Goal: Transaction & Acquisition: Purchase product/service

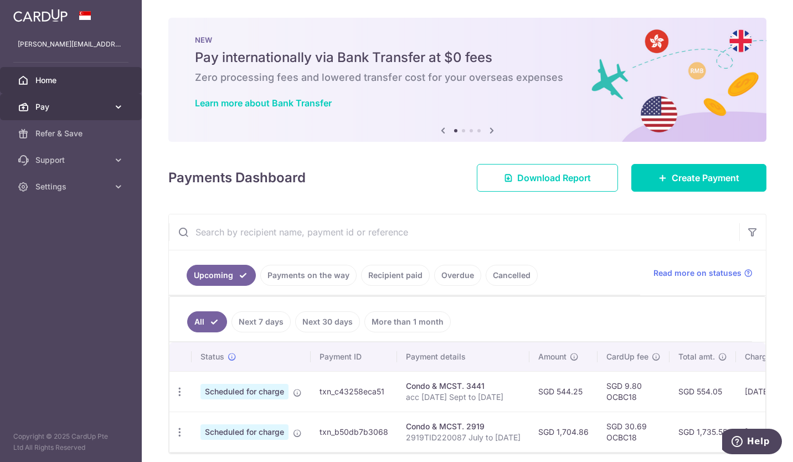
click at [43, 104] on span "Pay" at bounding box center [71, 106] width 73 height 11
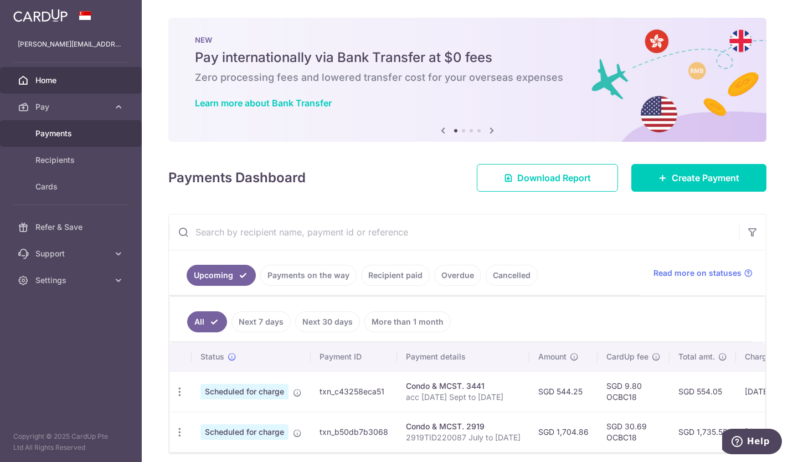
click at [54, 134] on span "Payments" at bounding box center [71, 133] width 73 height 11
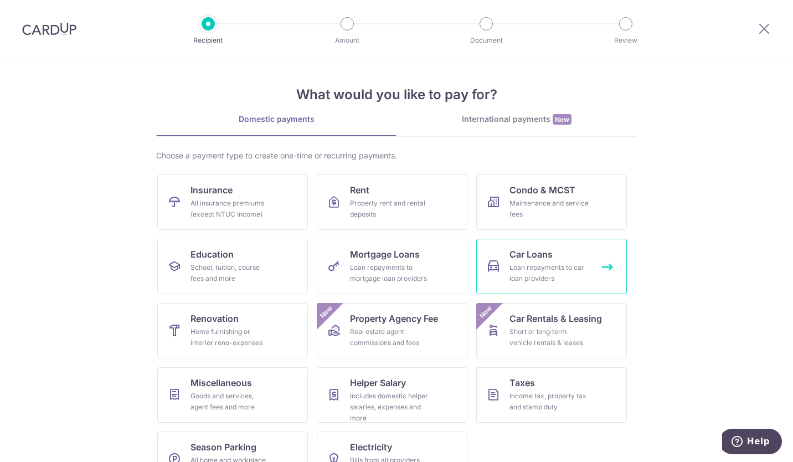
scroll to position [34, 0]
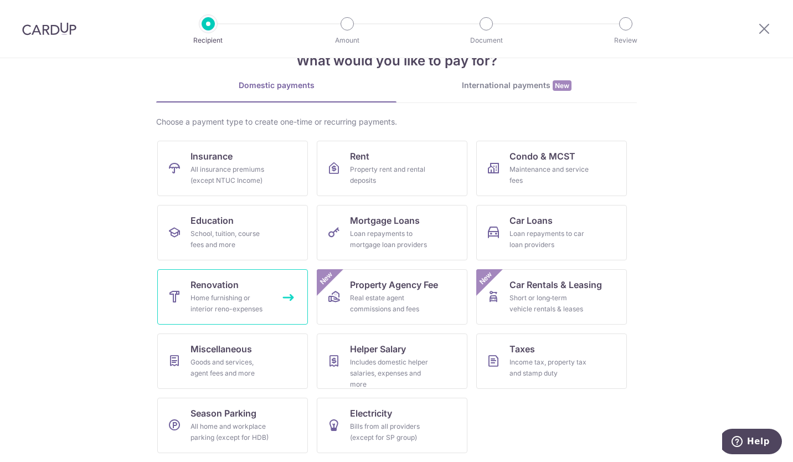
click at [246, 304] on div "Home furnishing or interior reno-expenses" at bounding box center [230, 303] width 80 height 22
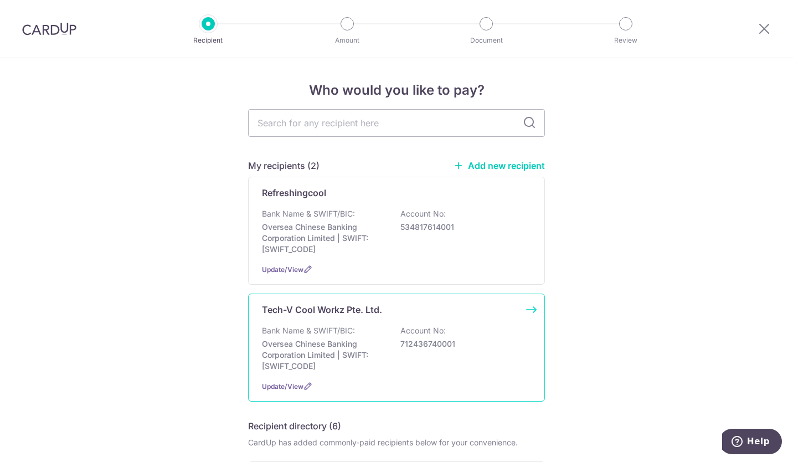
click at [526, 310] on div "Tech-V Cool Workz Pte. Ltd. Bank Name & SWIFT/BIC: Oversea Chinese Banking Corp…" at bounding box center [396, 347] width 297 height 108
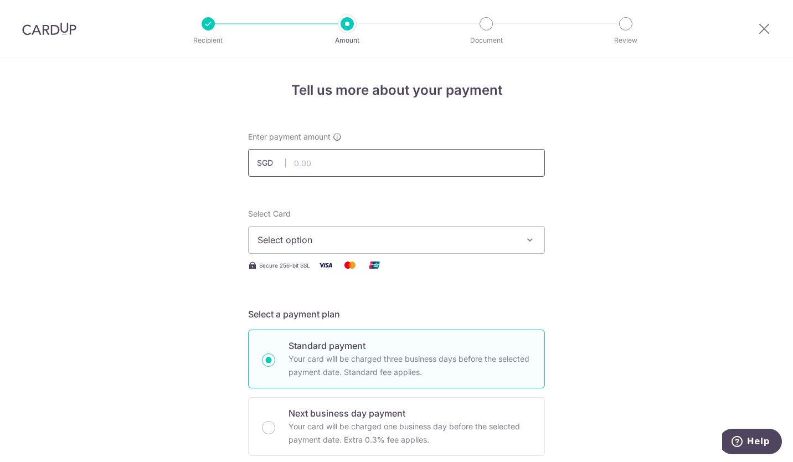
drag, startPoint x: 346, startPoint y: 174, endPoint x: 353, endPoint y: 172, distance: 6.8
click at [346, 174] on input "text" at bounding box center [396, 163] width 297 height 28
type input "160.00"
click at [384, 245] on span "Select option" at bounding box center [386, 239] width 258 height 13
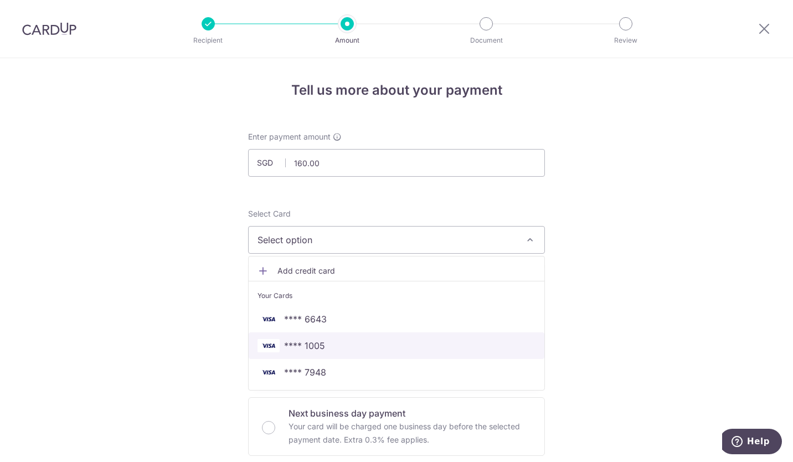
click at [360, 344] on span "**** 1005" at bounding box center [396, 345] width 278 height 13
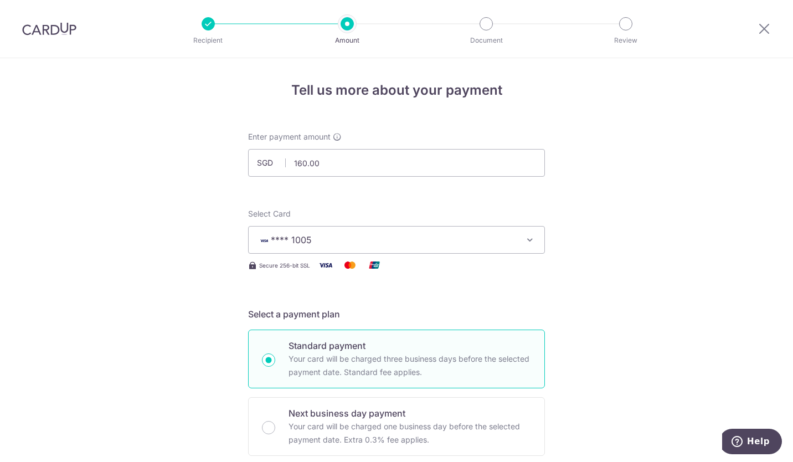
scroll to position [443, 0]
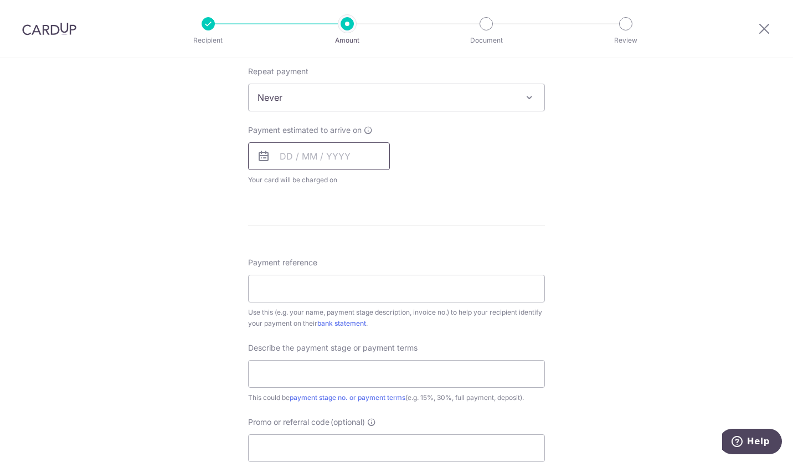
click at [338, 156] on input "text" at bounding box center [319, 156] width 142 height 28
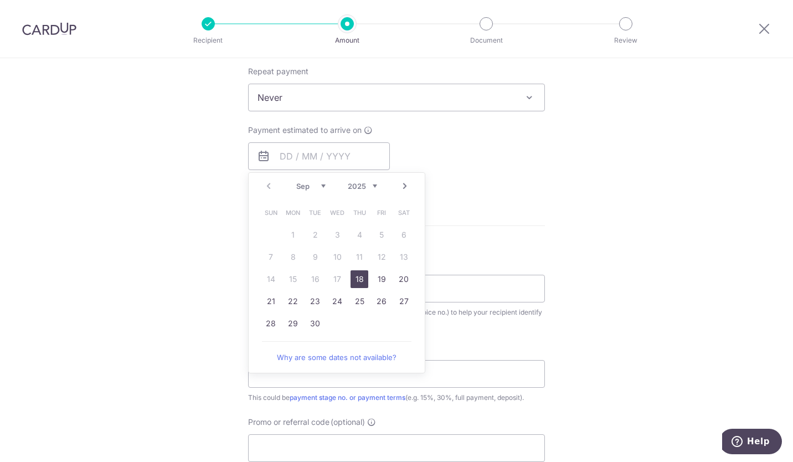
click at [361, 286] on link "18" at bounding box center [359, 279] width 18 height 18
type input "18/09/2025"
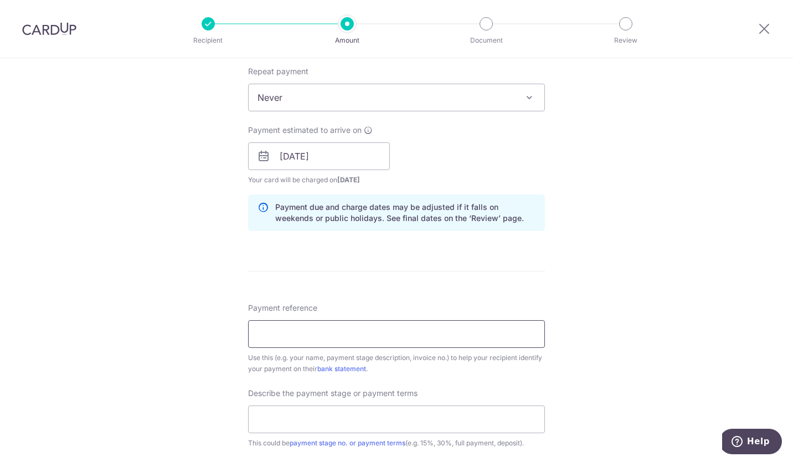
click at [382, 332] on input "Payment reference" at bounding box center [396, 334] width 297 height 28
drag, startPoint x: 377, startPoint y: 338, endPoint x: 318, endPoint y: 333, distance: 58.9
click at [318, 333] on input "service report. 19237" at bounding box center [396, 334] width 297 height 28
type input "service report. 22721"
click at [391, 413] on input "text" at bounding box center [396, 419] width 297 height 28
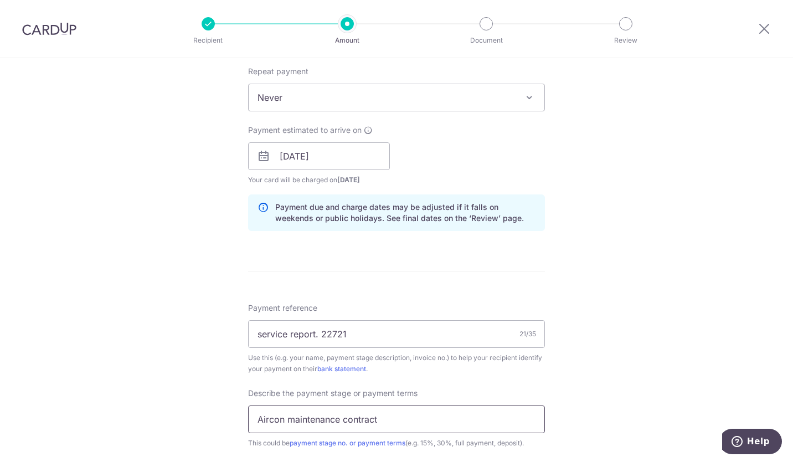
scroll to position [717, 0]
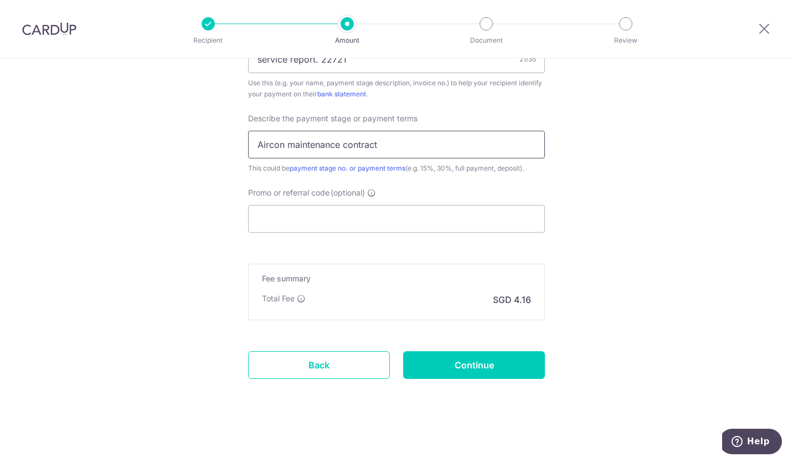
drag, startPoint x: 386, startPoint y: 147, endPoint x: 282, endPoint y: 149, distance: 104.1
click at [282, 149] on input "Aircon maintenance contract" at bounding box center [396, 145] width 297 height 28
type input "Aircon chemical wash"
click at [299, 221] on input "Promo or referral code (optional)" at bounding box center [396, 219] width 297 height 28
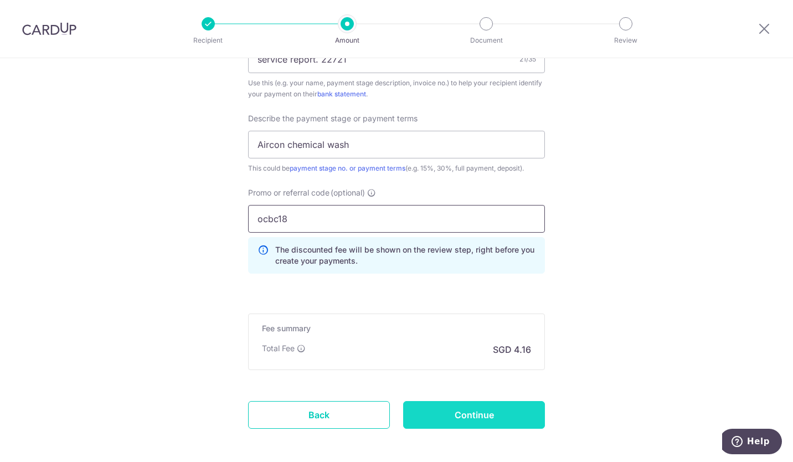
type input "ocbc18"
click at [458, 419] on input "Continue" at bounding box center [474, 415] width 142 height 28
type input "Create Schedule"
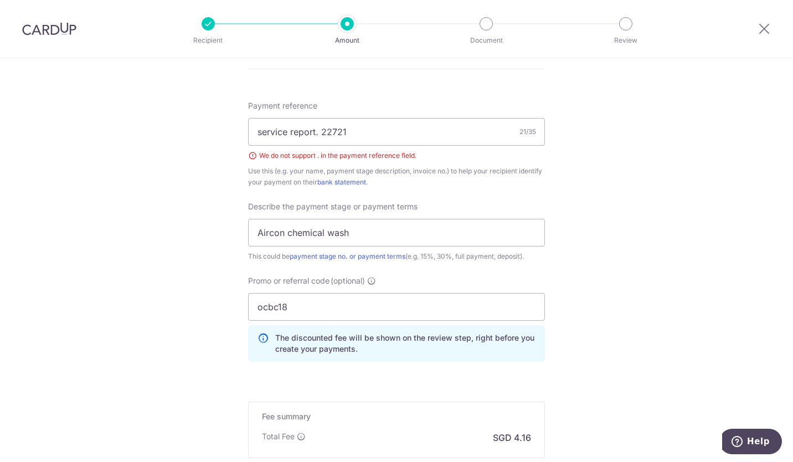
scroll to position [585, 0]
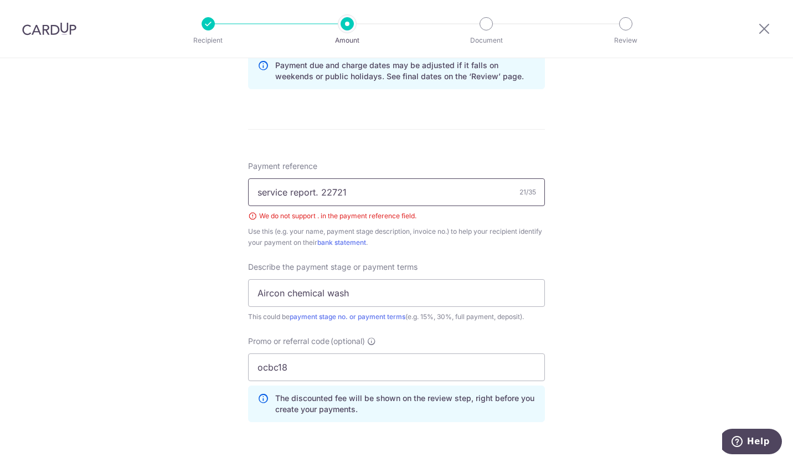
click at [316, 193] on input "service report. 22721" at bounding box center [396, 192] width 297 height 28
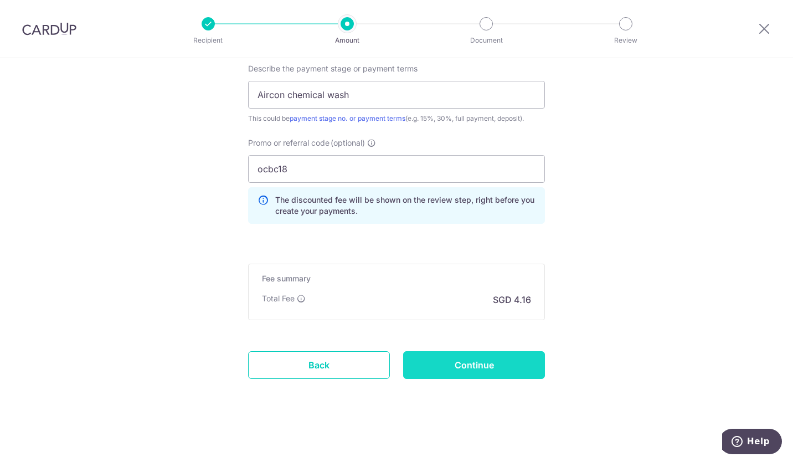
type input "service report 22721"
click at [483, 373] on input "Continue" at bounding box center [474, 365] width 142 height 28
type input "Create Schedule"
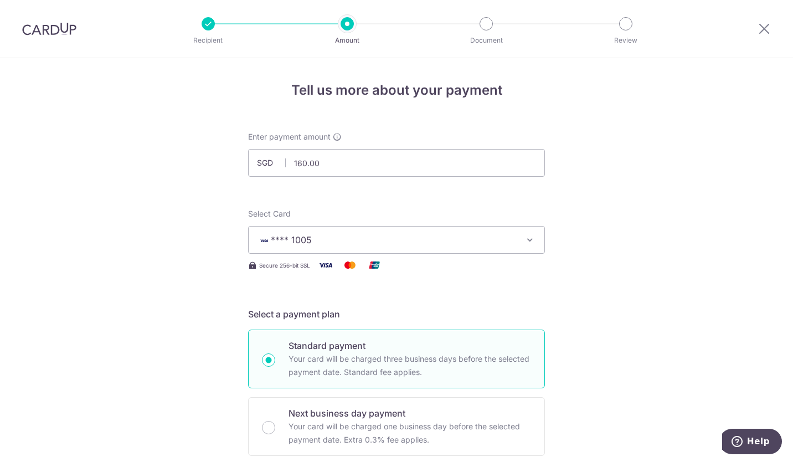
click at [503, 234] on span "**** 1005" at bounding box center [386, 239] width 258 height 13
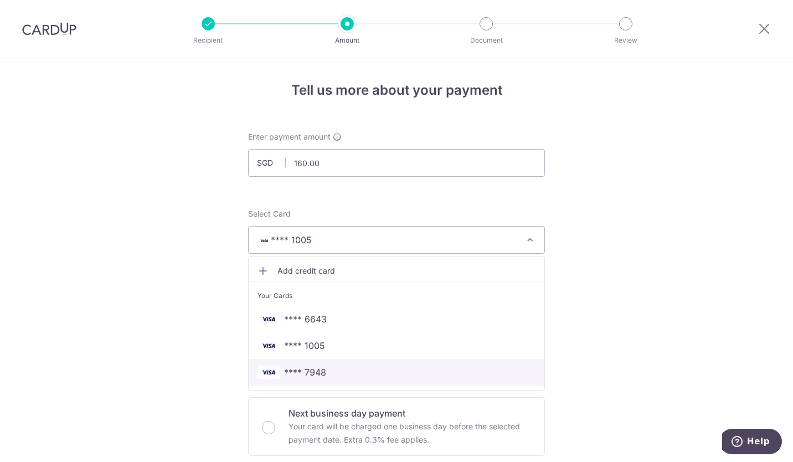
click at [402, 370] on span "**** 7948" at bounding box center [396, 371] width 278 height 13
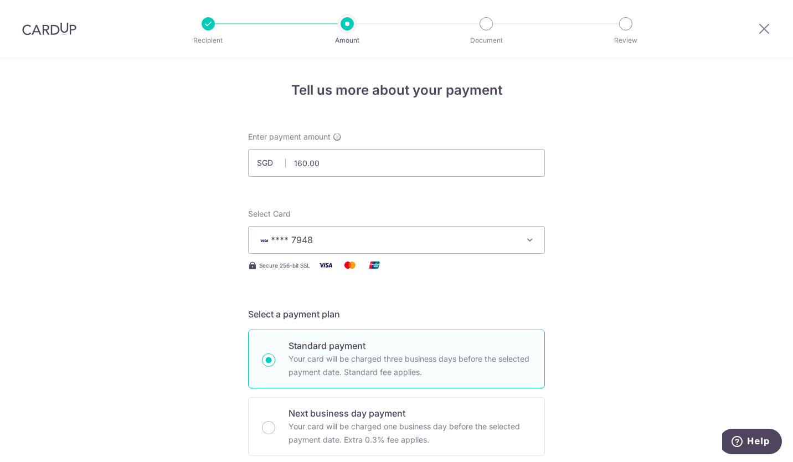
scroll to position [783, 0]
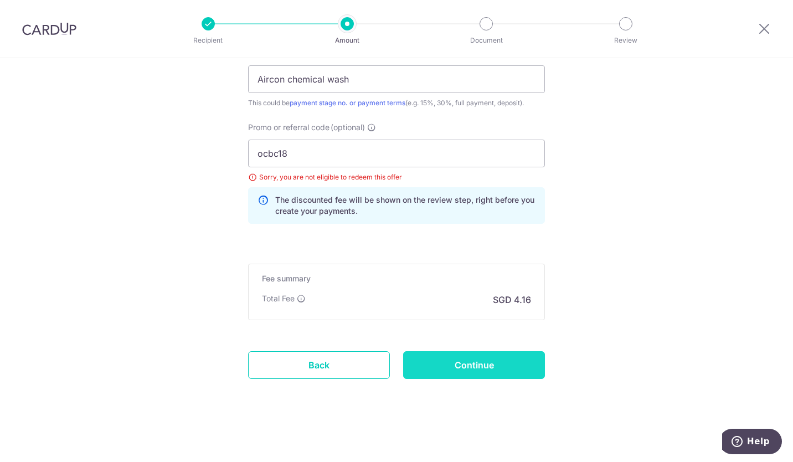
click at [522, 369] on input "Continue" at bounding box center [474, 365] width 142 height 28
type input "Update Schedule"
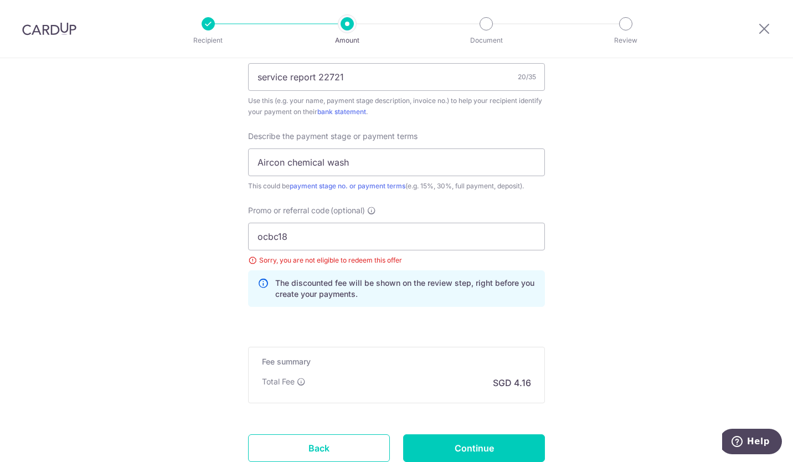
scroll to position [783, 0]
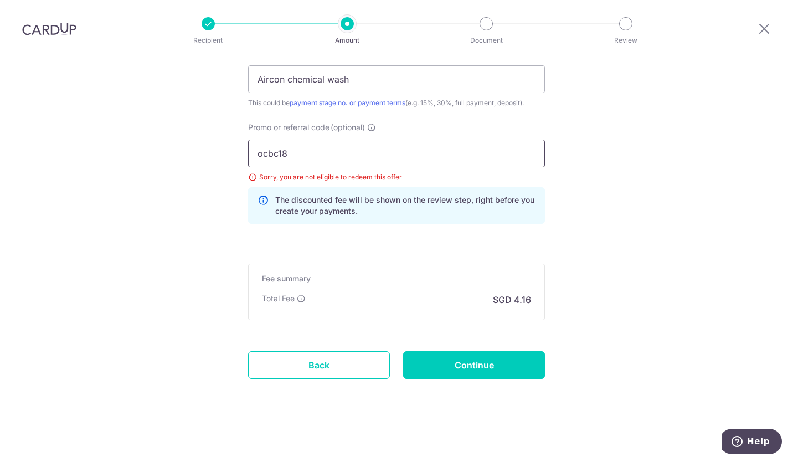
drag, startPoint x: 313, startPoint y: 153, endPoint x: 191, endPoint y: 152, distance: 122.3
paste input "OCBC"
type input "OCBC18"
click at [463, 371] on input "Continue" at bounding box center [474, 365] width 142 height 28
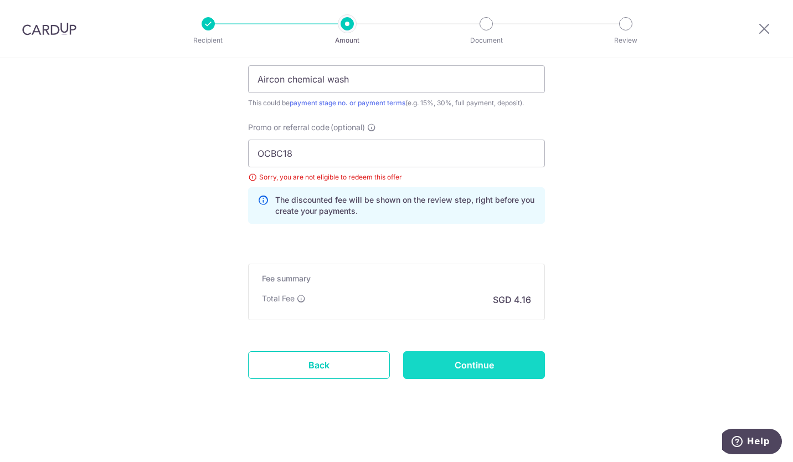
type input "Update Schedule"
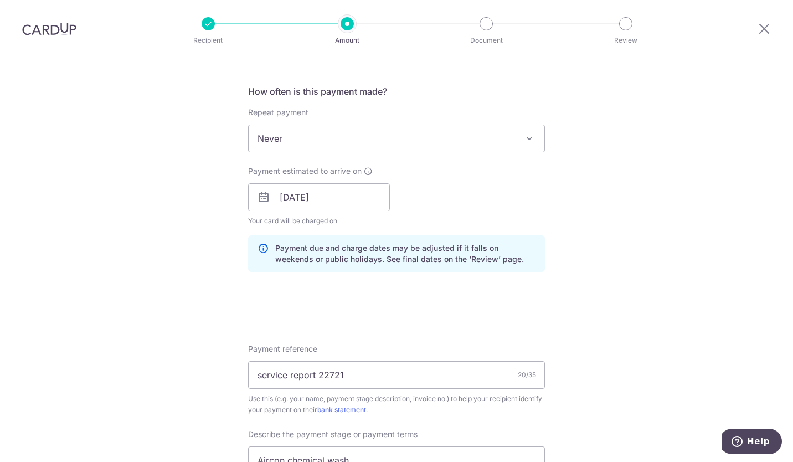
scroll to position [783, 0]
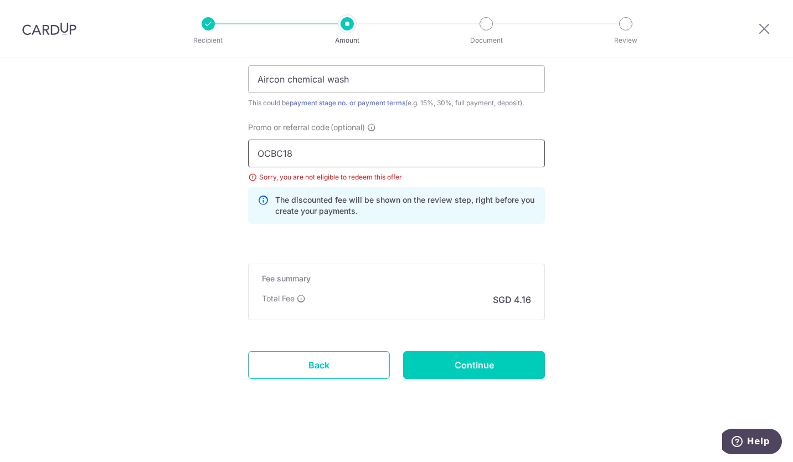
drag, startPoint x: 330, startPoint y: 161, endPoint x: 160, endPoint y: 159, distance: 170.5
paste input "95"
type input "OCBC195"
click at [484, 363] on input "Continue" at bounding box center [474, 365] width 142 height 28
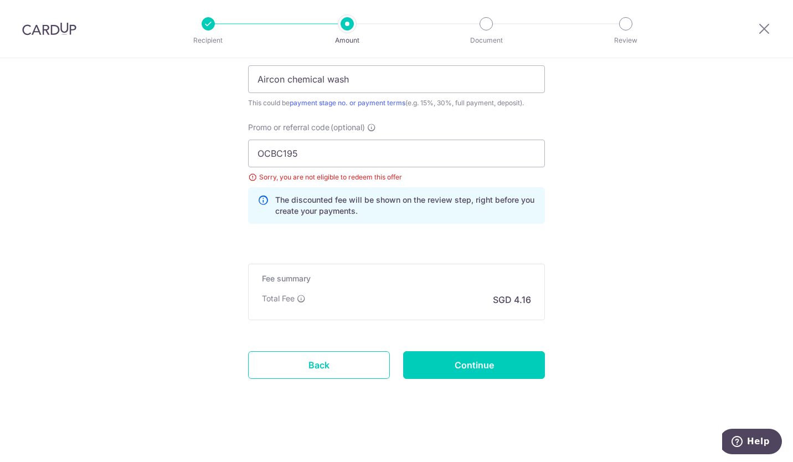
type input "Update Schedule"
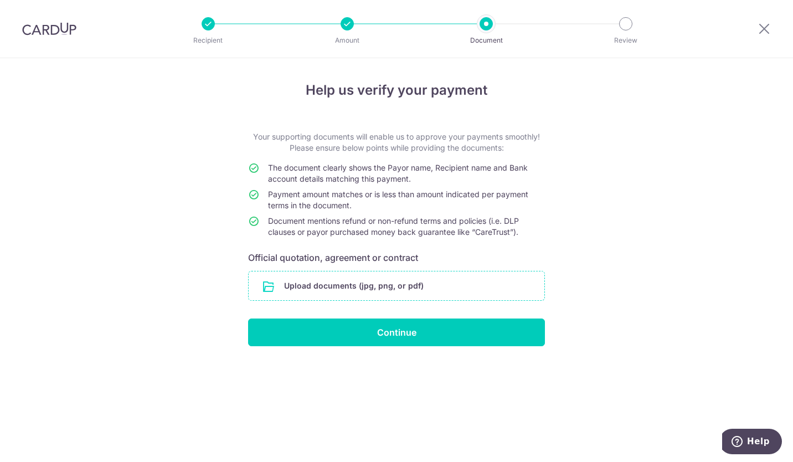
click at [273, 283] on input "file" at bounding box center [397, 285] width 296 height 29
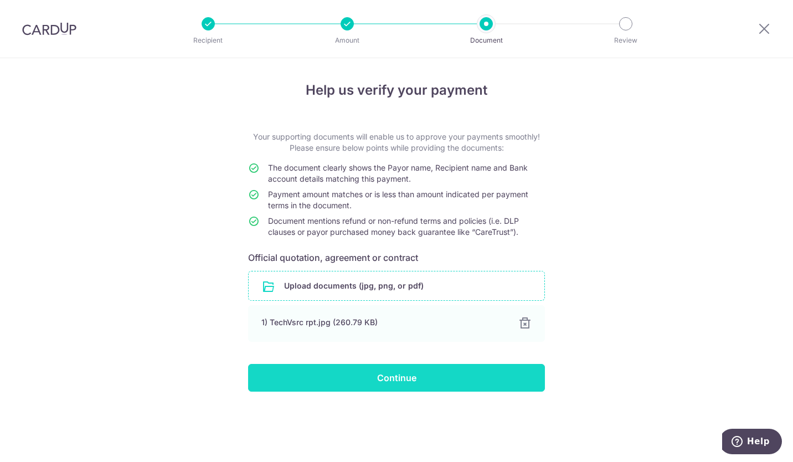
click at [447, 382] on input "Continue" at bounding box center [396, 378] width 297 height 28
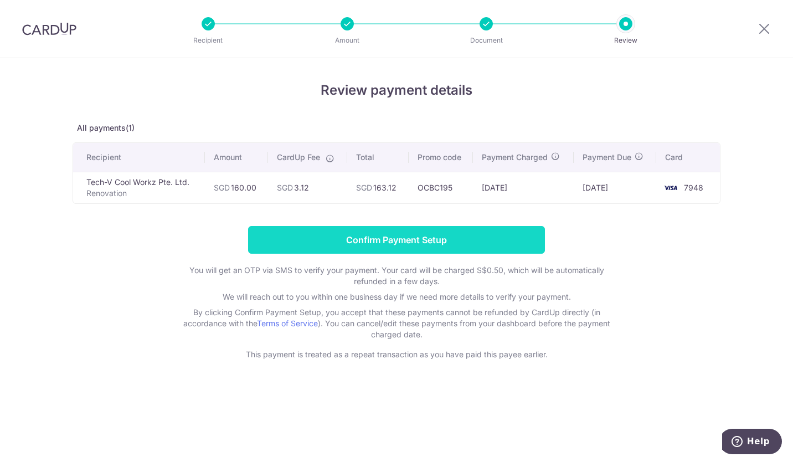
click at [429, 242] on input "Confirm Payment Setup" at bounding box center [396, 240] width 297 height 28
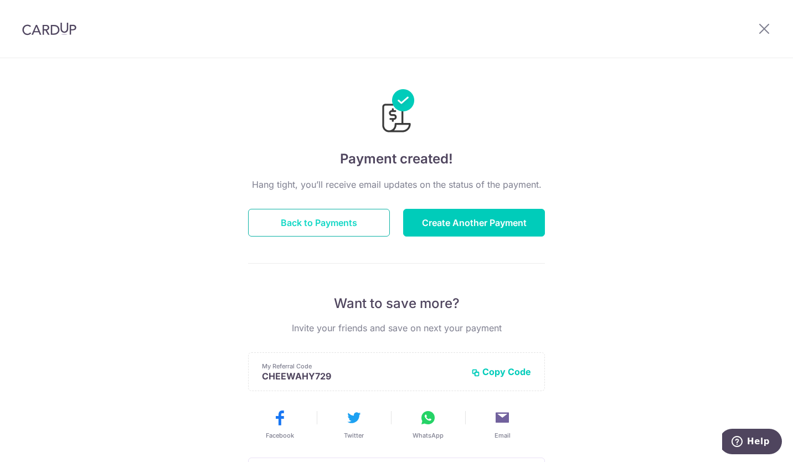
click at [325, 224] on button "Back to Payments" at bounding box center [319, 223] width 142 height 28
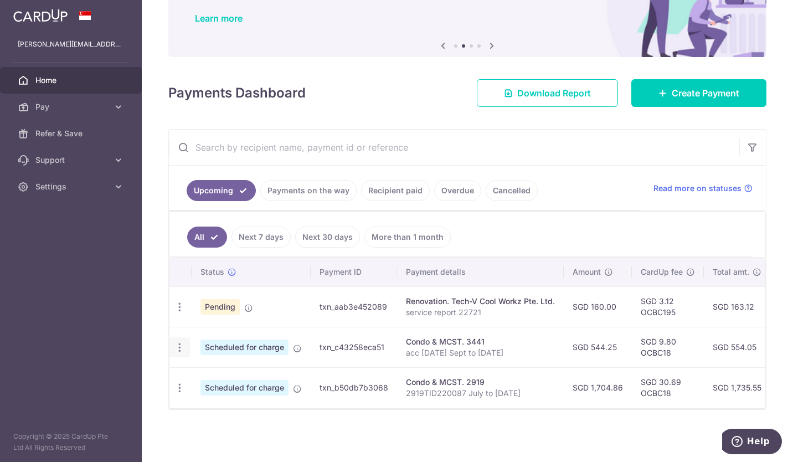
click at [182, 343] on icon "button" at bounding box center [180, 348] width 12 height 12
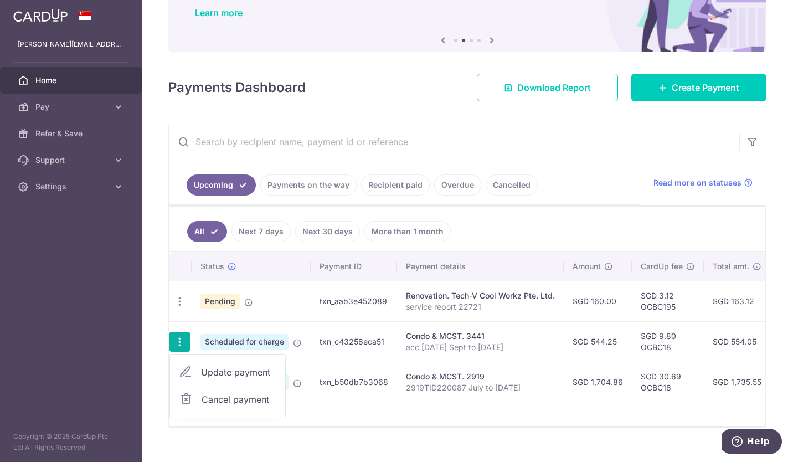
click at [247, 375] on span "Update payment" at bounding box center [238, 371] width 75 height 13
radio input "true"
type input "544.25"
type input "19/09/2025"
type input "acc 3441-06-03 Sept to Nov 25"
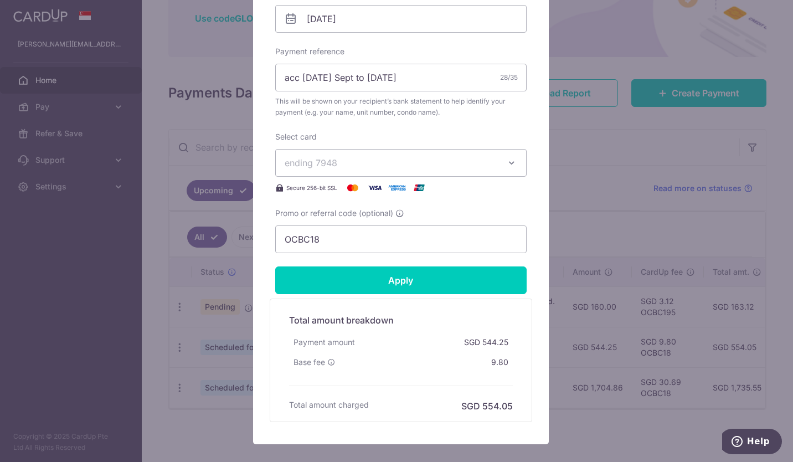
scroll to position [376, 0]
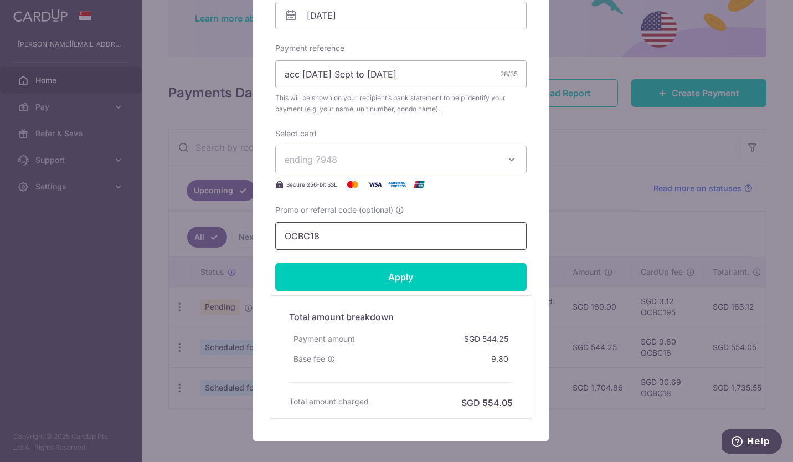
drag, startPoint x: 335, startPoint y: 233, endPoint x: 247, endPoint y: 233, distance: 88.0
click at [253, 233] on div "Edit payment By clicking apply, you will make changes to all payments to 3441 s…" at bounding box center [401, 72] width 296 height 737
paste input "3HOME25R"
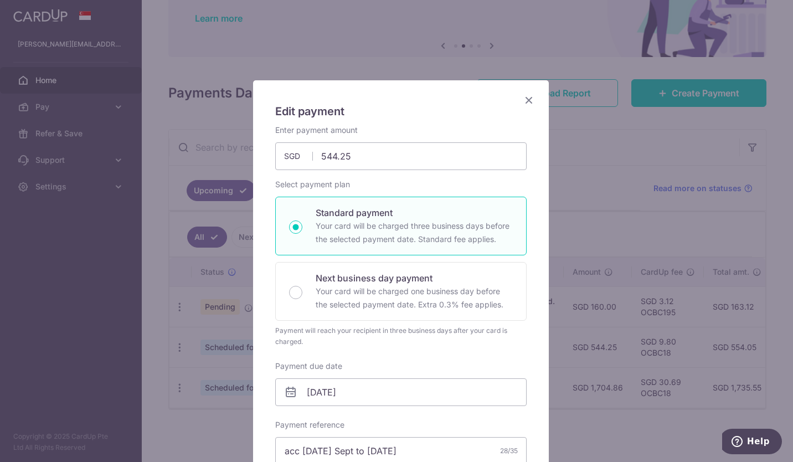
scroll to position [436, 0]
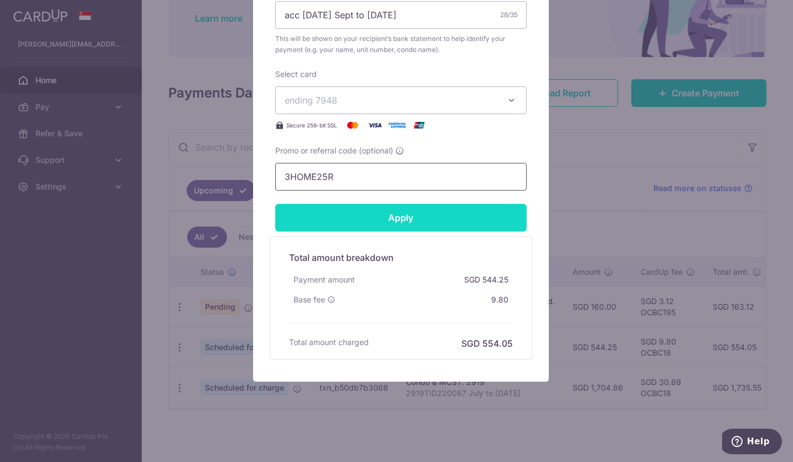
type input "3HOME25R"
click at [397, 223] on input "Apply" at bounding box center [400, 218] width 251 height 28
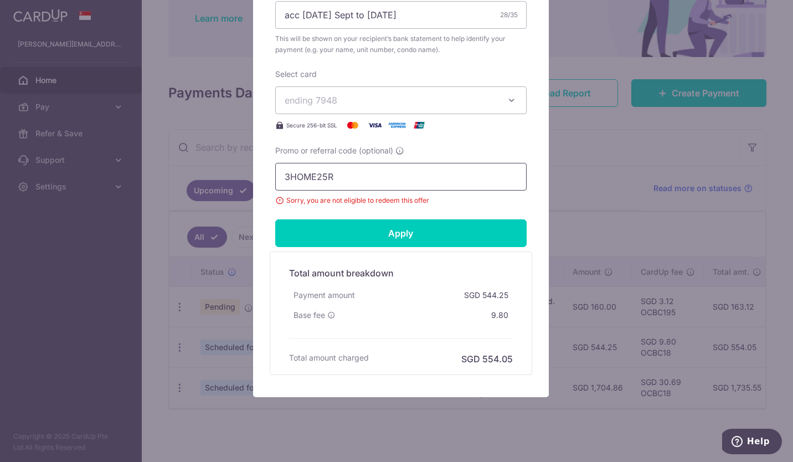
drag, startPoint x: 281, startPoint y: 176, endPoint x: 225, endPoint y: 177, distance: 56.5
click at [225, 177] on div "Edit payment By clicking apply, you will make changes to all payments to 3441 s…" at bounding box center [396, 231] width 793 height 462
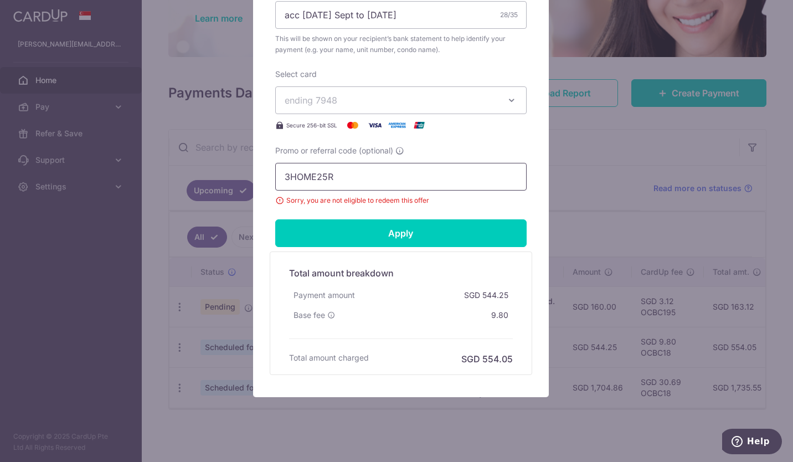
scroll to position [0, 0]
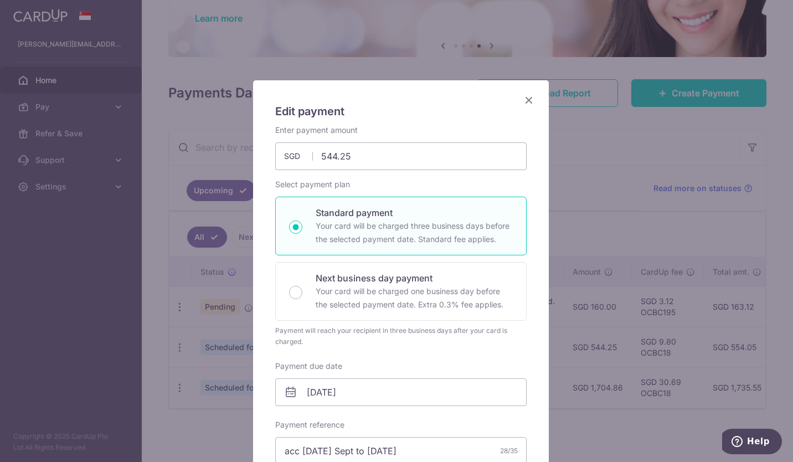
click at [522, 104] on icon "Close" at bounding box center [528, 100] width 13 height 14
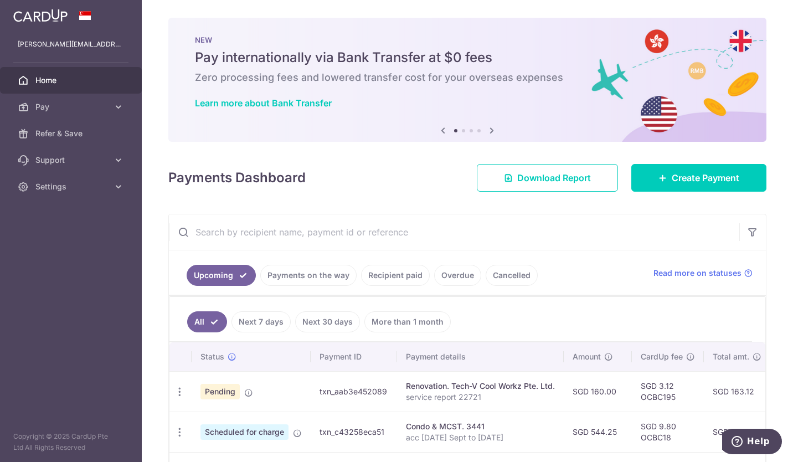
scroll to position [90, 0]
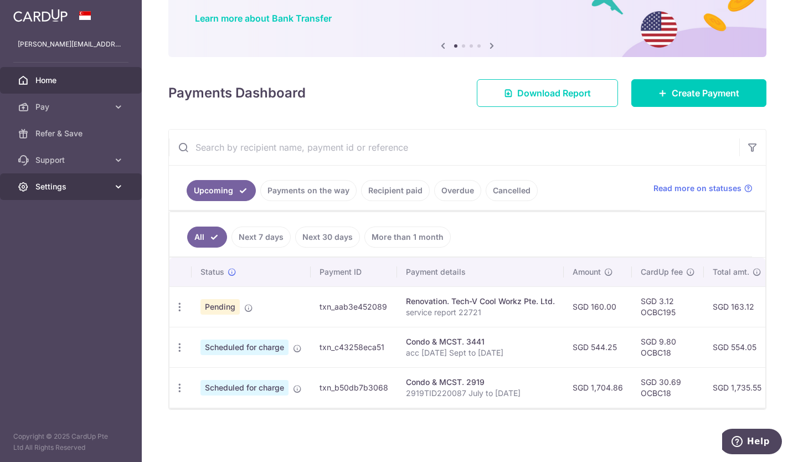
click at [118, 189] on icon at bounding box center [118, 186] width 11 height 11
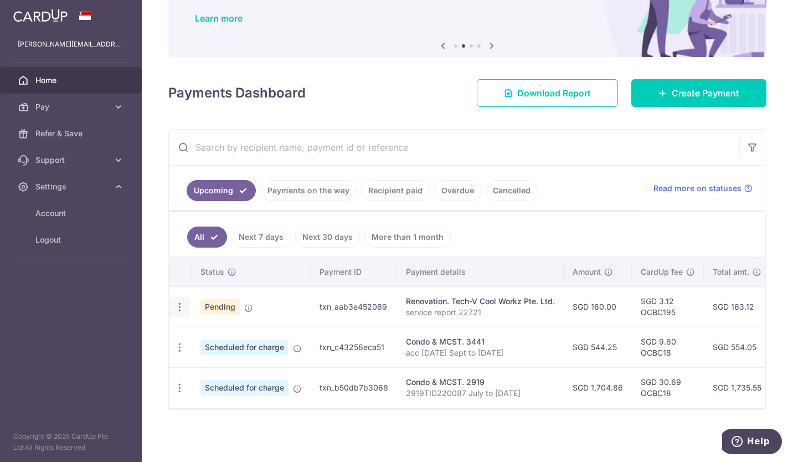
click at [181, 301] on icon "button" at bounding box center [180, 307] width 12 height 12
click at [112, 331] on aside "[PERSON_NAME][EMAIL_ADDRESS][DOMAIN_NAME] Home Pay Payments Recipients Cards Re…" at bounding box center [71, 231] width 142 height 462
click at [55, 241] on span "Logout" at bounding box center [71, 239] width 73 height 11
